Goal: Task Accomplishment & Management: Use online tool/utility

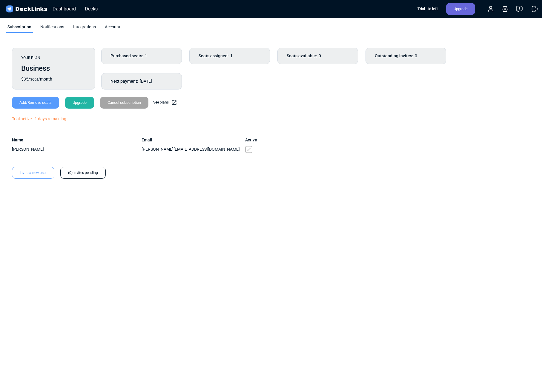
click at [129, 237] on html "Messenger Your conversations will go here Select a conversation Notifications D…" at bounding box center [271, 118] width 542 height 237
click at [169, 101] on link "See plans" at bounding box center [165, 103] width 24 height 6
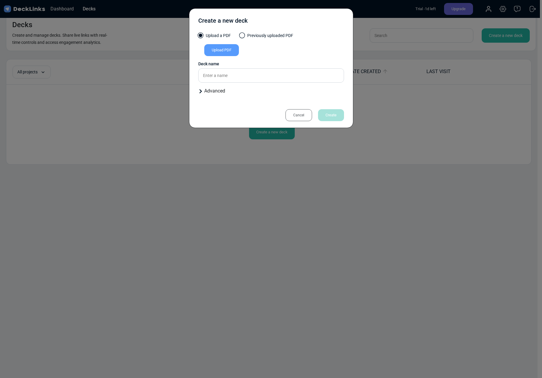
click at [234, 50] on div "Upload PDF" at bounding box center [221, 50] width 35 height 12
click at [0, 0] on input "Upload PDF" at bounding box center [0, 0] width 0 height 0
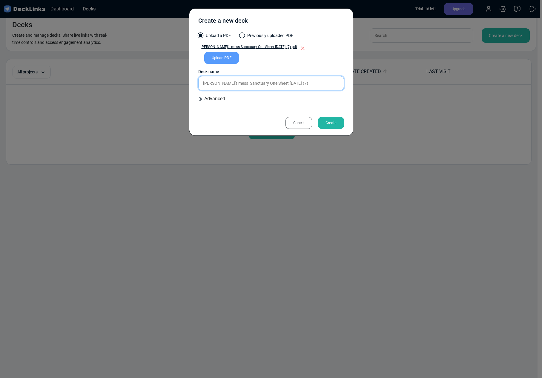
click at [269, 82] on input "Jeanne's mess Sanctuary One Sheet 9-22-2025 (7)" at bounding box center [271, 83] width 146 height 14
drag, startPoint x: 313, startPoint y: 85, endPoint x: 216, endPoint y: 78, distance: 97.4
click at [221, 79] on input "Jeanne's mess Sanctuary One Sheet 9-22-2025 (7)" at bounding box center [271, 83] width 146 height 14
type input "Intro to Sanctuary"
click at [224, 99] on div "Advanced" at bounding box center [271, 98] width 146 height 7
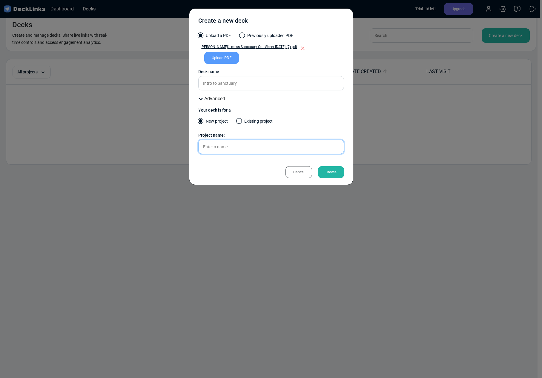
click at [228, 147] on input "text" at bounding box center [271, 147] width 146 height 14
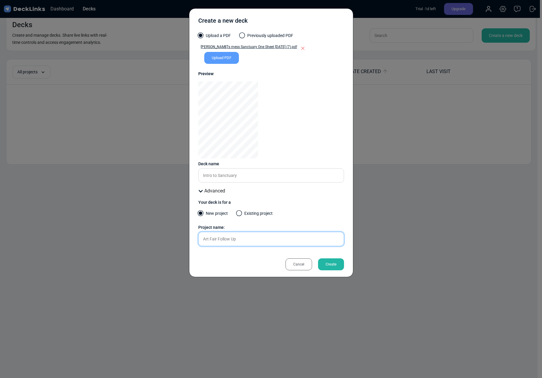
type input "Art Fair Follow Up"
click at [333, 265] on div "Create" at bounding box center [331, 265] width 26 height 12
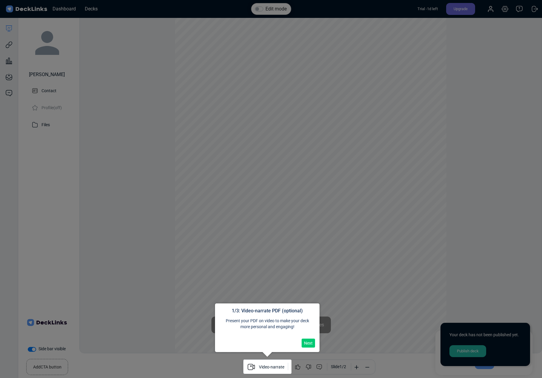
scroll to position [16, 0]
click at [477, 266] on div at bounding box center [271, 191] width 542 height 383
click at [307, 343] on button "Next" at bounding box center [308, 343] width 13 height 9
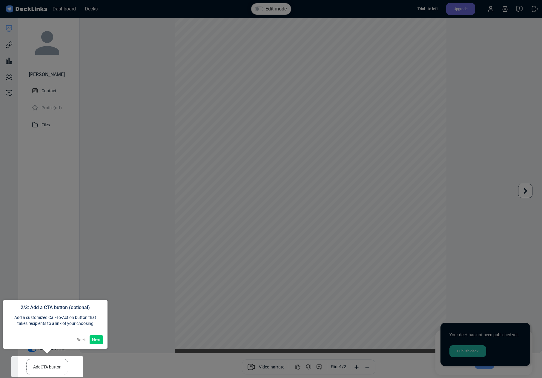
click at [101, 339] on button "Next" at bounding box center [96, 340] width 13 height 9
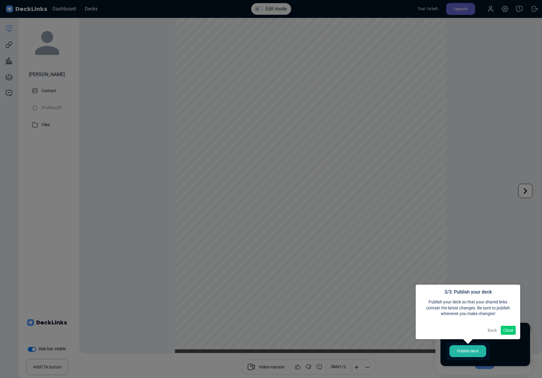
scroll to position [5, 0]
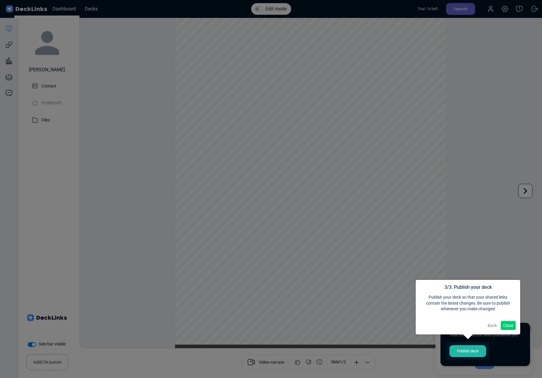
click at [513, 327] on button "Close" at bounding box center [508, 325] width 15 height 9
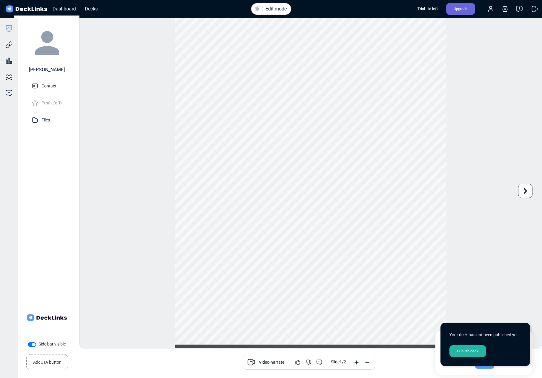
click at [470, 352] on div "Publish deck" at bounding box center [468, 352] width 37 height 12
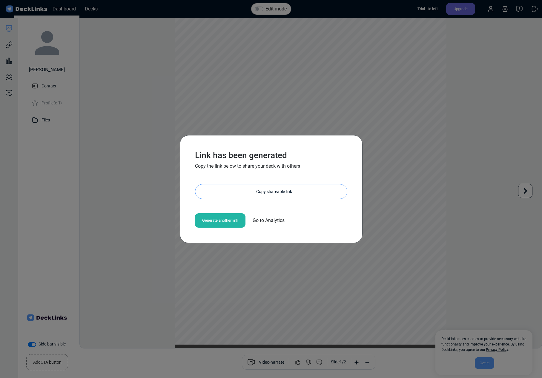
click at [270, 190] on div "Copy shareable link" at bounding box center [274, 192] width 146 height 14
click at [144, 246] on div "Link has been generated Copy the link below to share your deck with others http…" at bounding box center [271, 189] width 542 height 378
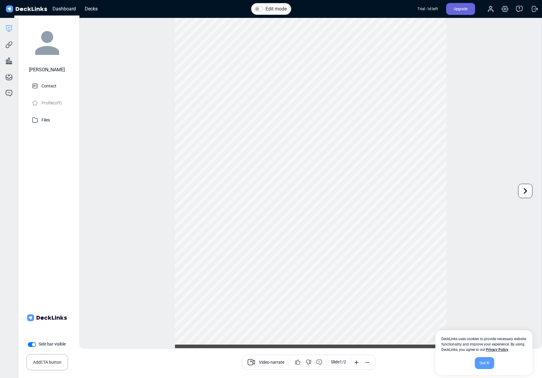
scroll to position [0, 0]
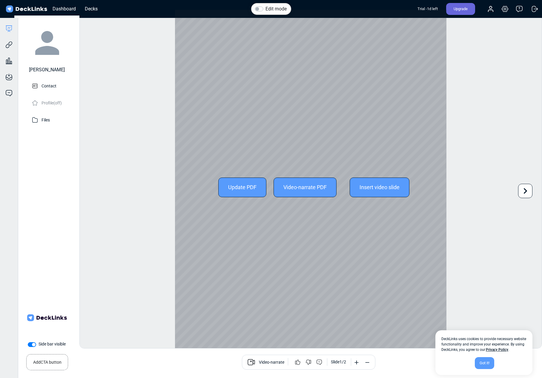
click at [532, 194] on div at bounding box center [525, 191] width 14 height 14
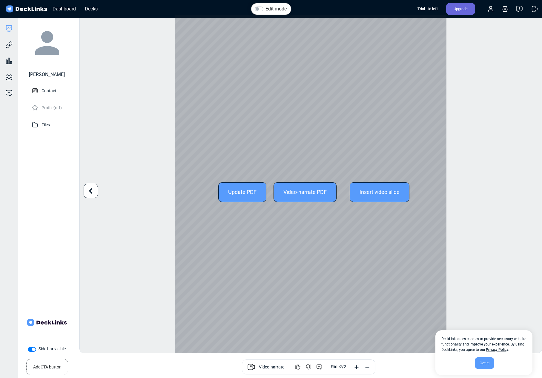
click at [93, 191] on icon at bounding box center [90, 191] width 11 height 11
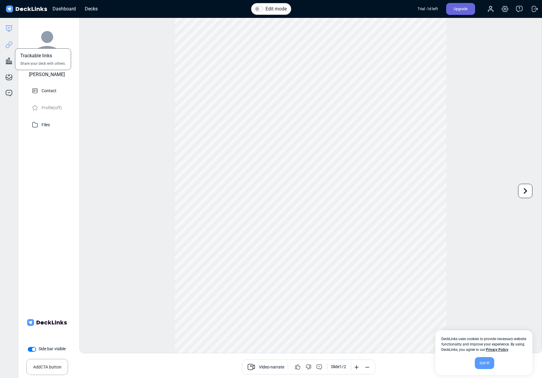
click at [10, 42] on icon at bounding box center [8, 44] width 7 height 7
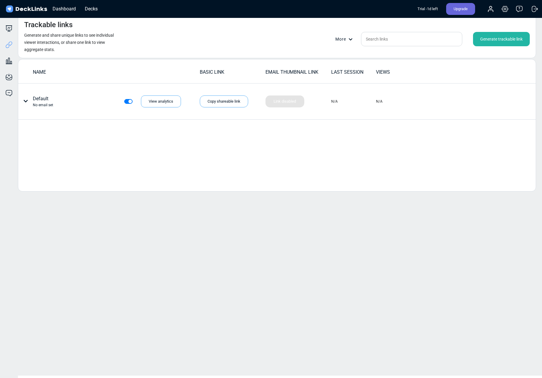
click at [489, 39] on div "Generate trackable link" at bounding box center [501, 39] width 57 height 14
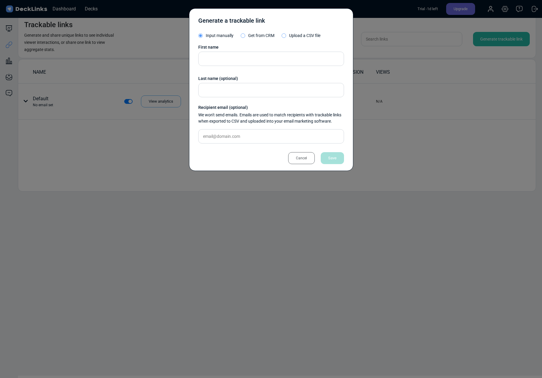
click at [290, 36] on span "Upload a CSV file" at bounding box center [304, 35] width 31 height 5
click at [0, 0] on input "Upload a CSV file" at bounding box center [0, 0] width 0 height 0
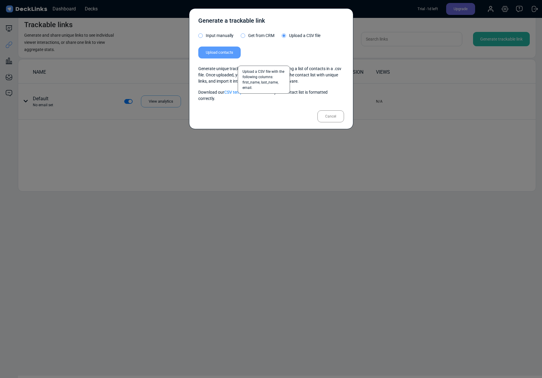
click at [216, 50] on label "Upload contacts" at bounding box center [219, 53] width 42 height 12
click at [0, 0] on input "Upload contacts" at bounding box center [0, 0] width 0 height 0
click at [226, 53] on label "Upload contacts" at bounding box center [219, 53] width 42 height 12
click at [0, 0] on input "Upload contacts" at bounding box center [0, 0] width 0 height 0
click at [239, 91] on link "CSV template" at bounding box center [236, 92] width 25 height 5
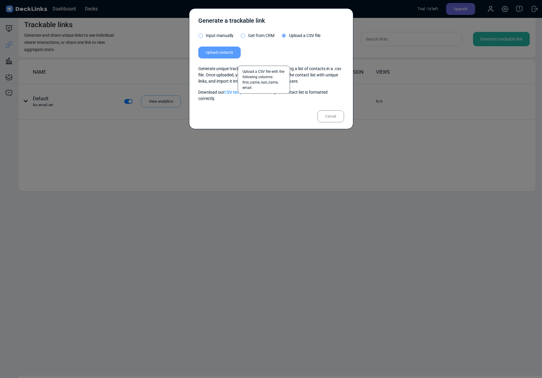
click at [229, 48] on label "Upload contacts" at bounding box center [219, 53] width 42 height 12
click at [0, 0] on input "Upload contacts" at bounding box center [0, 0] width 0 height 0
click at [234, 93] on link "CSV template" at bounding box center [236, 92] width 25 height 5
click at [219, 52] on label "Upload contacts" at bounding box center [219, 53] width 42 height 12
click at [0, 0] on input "Upload contacts" at bounding box center [0, 0] width 0 height 0
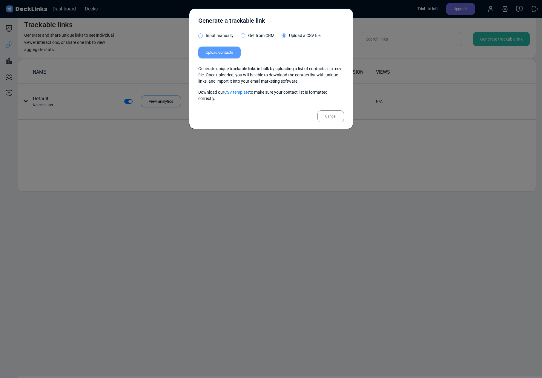
click at [324, 118] on div "Cancel" at bounding box center [331, 117] width 27 height 12
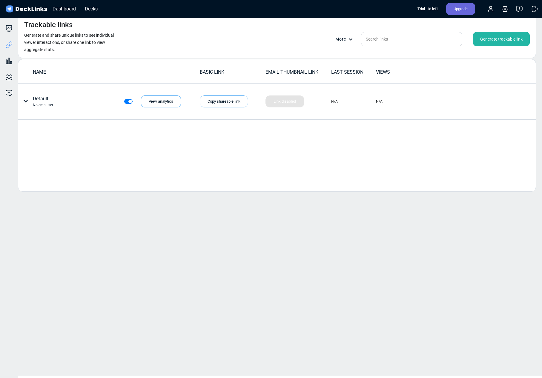
click at [324, 114] on div "Generate a trackable link Input manually Get from CRM Upload a CSV file Upload …" at bounding box center [271, 53] width 164 height 121
click at [131, 212] on div "Trackable links Generate and share unique links to see individual viewer intera…" at bounding box center [278, 195] width 528 height 362
click at [281, 204] on div "Trackable links Generate and share unique links to see individual viewer intera…" at bounding box center [278, 195] width 528 height 362
click at [494, 37] on div "Generate trackable link" at bounding box center [501, 39] width 57 height 14
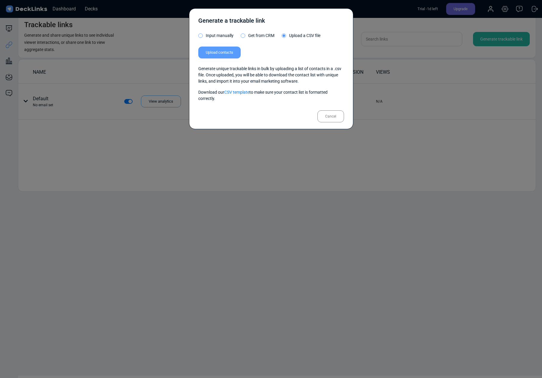
click at [201, 36] on span at bounding box center [200, 35] width 4 height 4
click at [0, 0] on input "Input manually" at bounding box center [0, 0] width 0 height 0
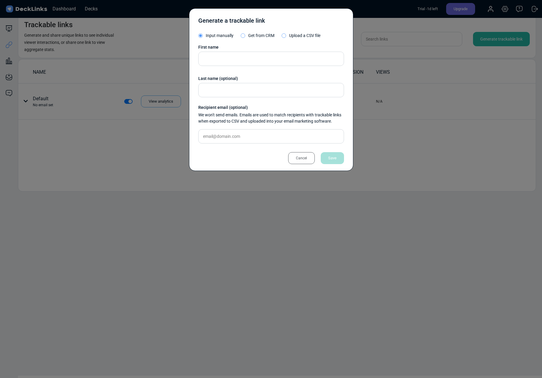
click at [285, 35] on span at bounding box center [284, 35] width 4 height 4
click at [0, 0] on input "Upload a CSV file" at bounding box center [0, 0] width 0 height 0
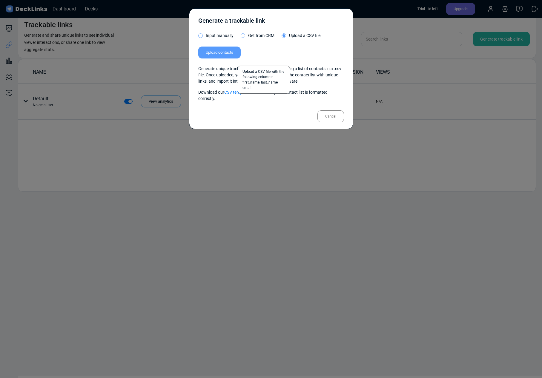
click at [226, 50] on label "Upload contacts" at bounding box center [219, 53] width 42 height 12
click at [0, 0] on input "Upload contacts" at bounding box center [0, 0] width 0 height 0
click at [220, 54] on label "Upload contacts" at bounding box center [219, 53] width 42 height 12
click at [0, 0] on input "Upload contacts" at bounding box center [0, 0] width 0 height 0
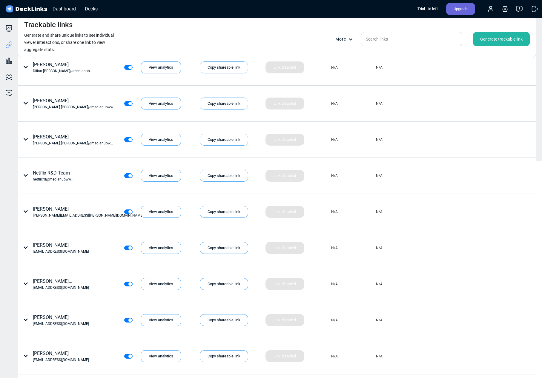
scroll to position [83, 0]
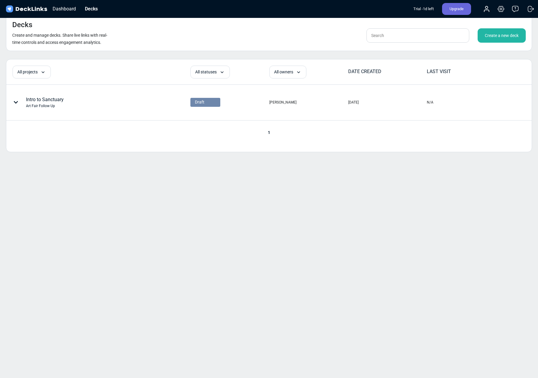
click at [452, 12] on div "Upgrade" at bounding box center [456, 9] width 29 height 12
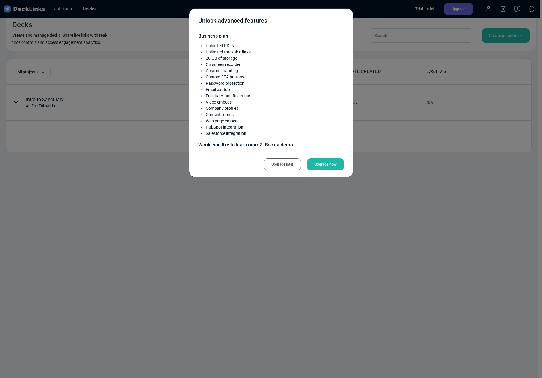
click at [333, 166] on div "Upgrade now" at bounding box center [325, 165] width 37 height 12
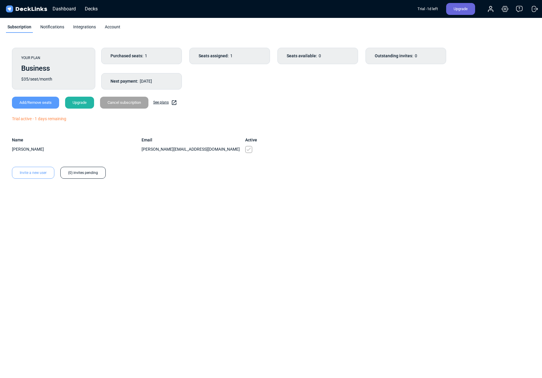
click at [58, 26] on div "Notifications" at bounding box center [52, 28] width 27 height 9
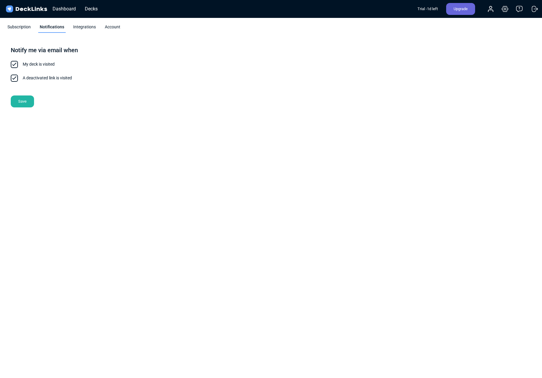
click at [82, 26] on div "Integrations" at bounding box center [85, 28] width 26 height 9
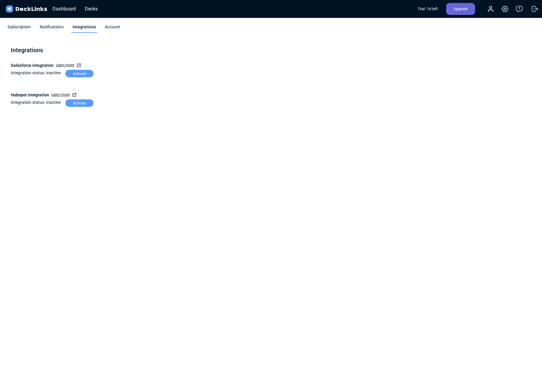
click at [107, 30] on div "Account" at bounding box center [112, 28] width 19 height 9
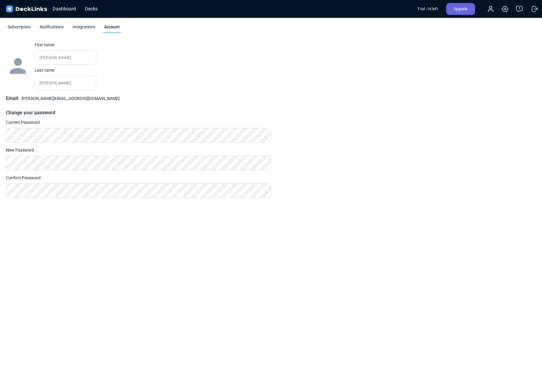
click at [12, 25] on div "Subscription" at bounding box center [19, 28] width 26 height 9
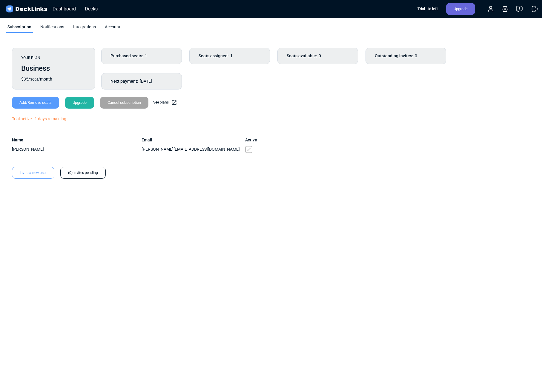
drag, startPoint x: 433, startPoint y: 138, endPoint x: 508, endPoint y: 28, distance: 132.5
click at [433, 138] on div "YOUR PLAN Business $35/seat/month Purchased seats: 1 Seats assigned: 1 Seats av…" at bounding box center [271, 113] width 530 height 143
click at [198, 224] on div "YOUR PLAN Business $35/seat/month Purchased seats: 1 Seats assigned: 1 Seats av…" at bounding box center [271, 136] width 542 height 188
click at [74, 25] on div "Integrations" at bounding box center [85, 28] width 26 height 9
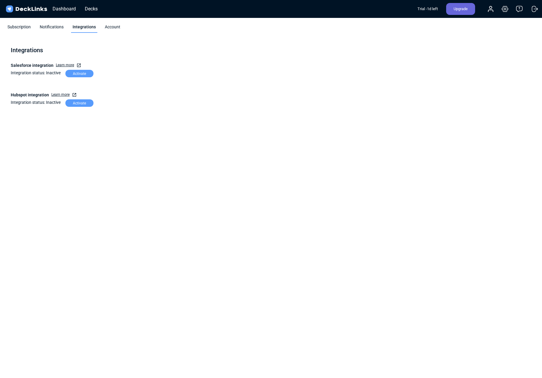
click at [112, 25] on div "Account" at bounding box center [112, 28] width 19 height 9
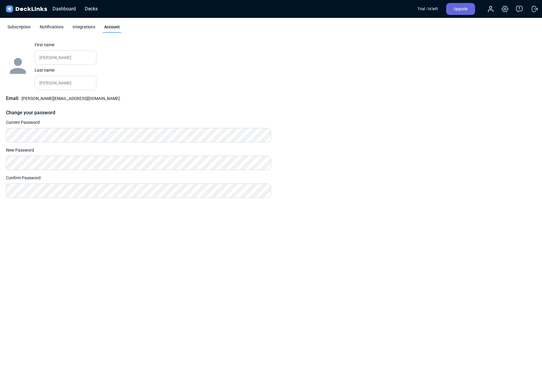
click at [463, 7] on div "Upgrade" at bounding box center [460, 9] width 29 height 12
click at [466, 9] on div "Upgrade" at bounding box center [460, 9] width 29 height 12
click at [493, 8] on icon at bounding box center [490, 8] width 7 height 7
click at [65, 9] on div "Dashboard" at bounding box center [64, 8] width 29 height 7
